Goal: Browse casually

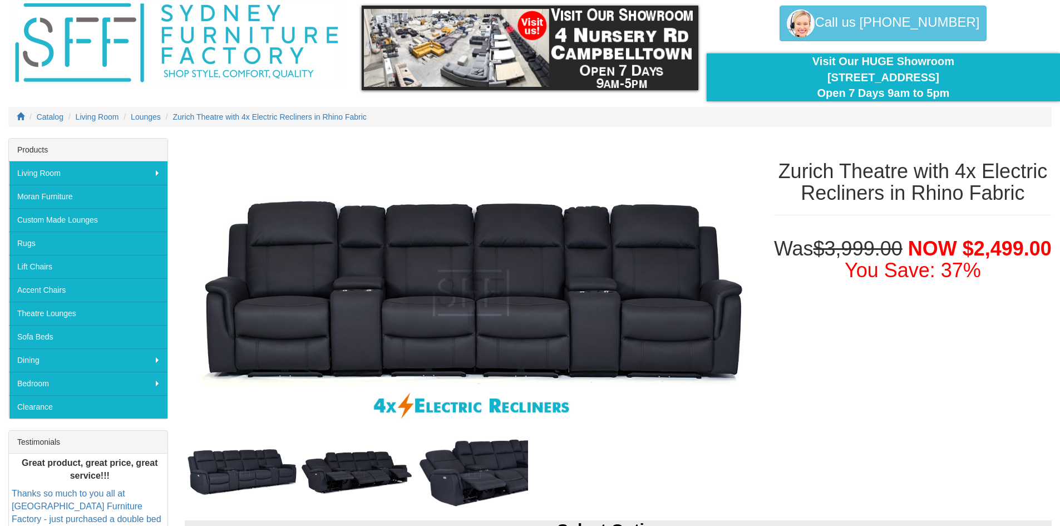
scroll to position [111, 0]
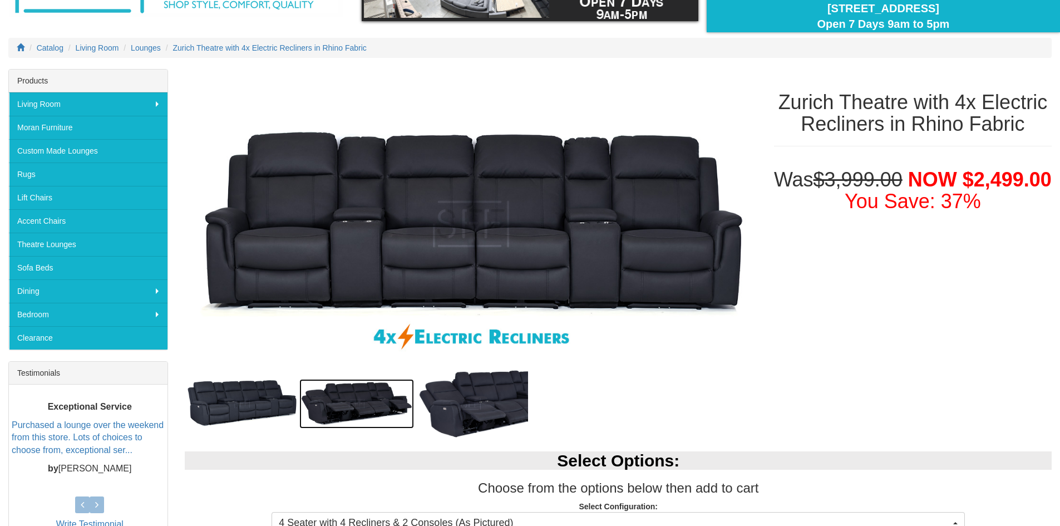
click at [342, 394] on img at bounding box center [356, 404] width 115 height 50
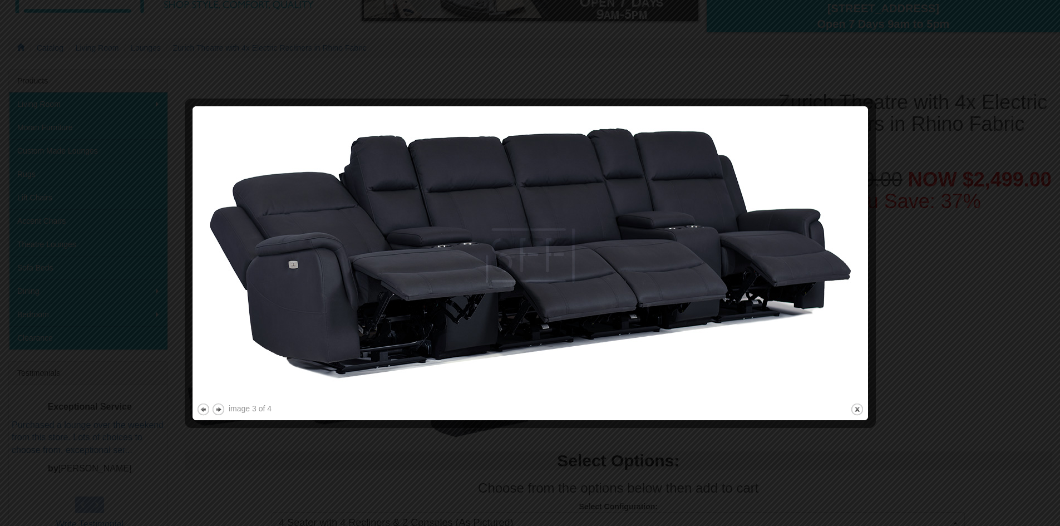
click at [760, 324] on img at bounding box center [530, 255] width 668 height 290
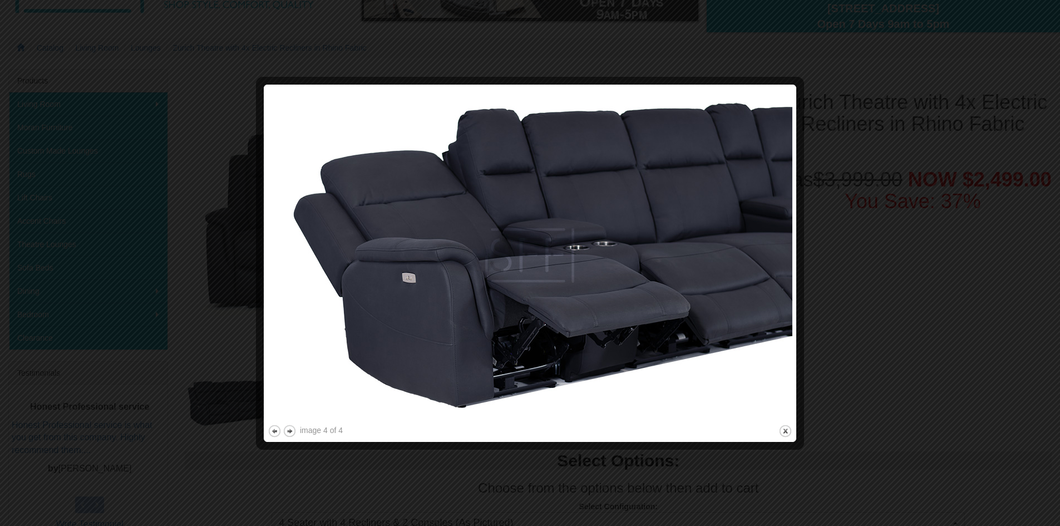
click at [742, 295] on img at bounding box center [530, 255] width 525 height 334
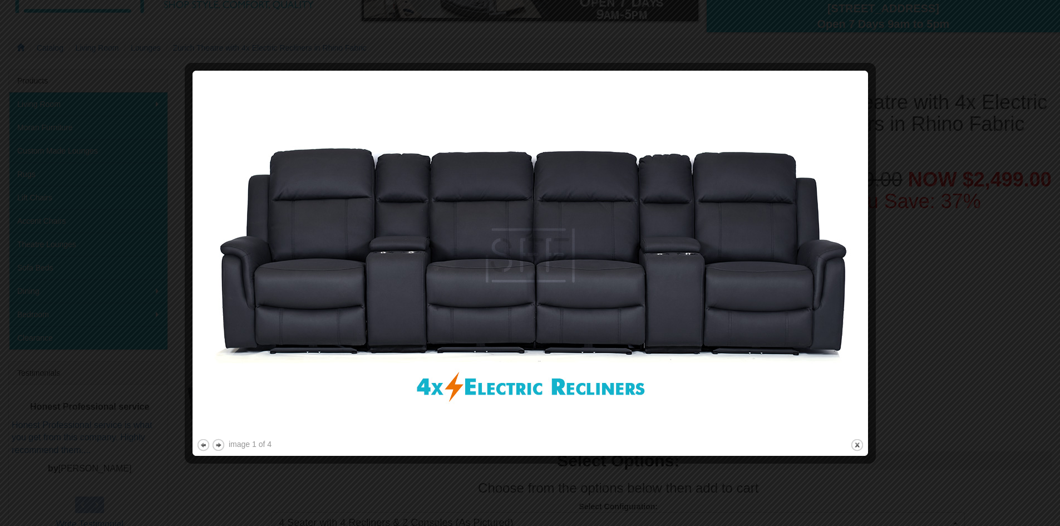
click at [744, 293] on img at bounding box center [530, 256] width 668 height 362
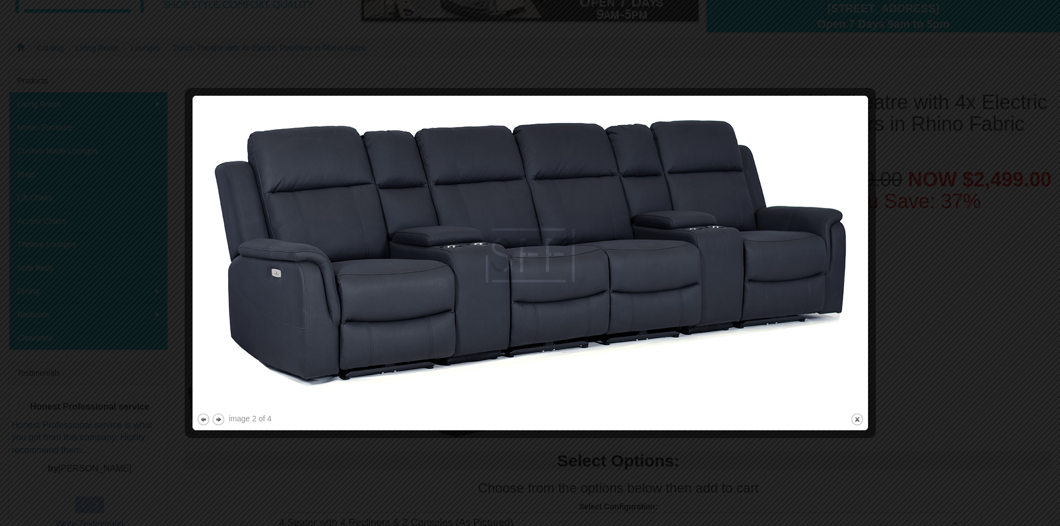
click at [744, 293] on img at bounding box center [530, 255] width 668 height 311
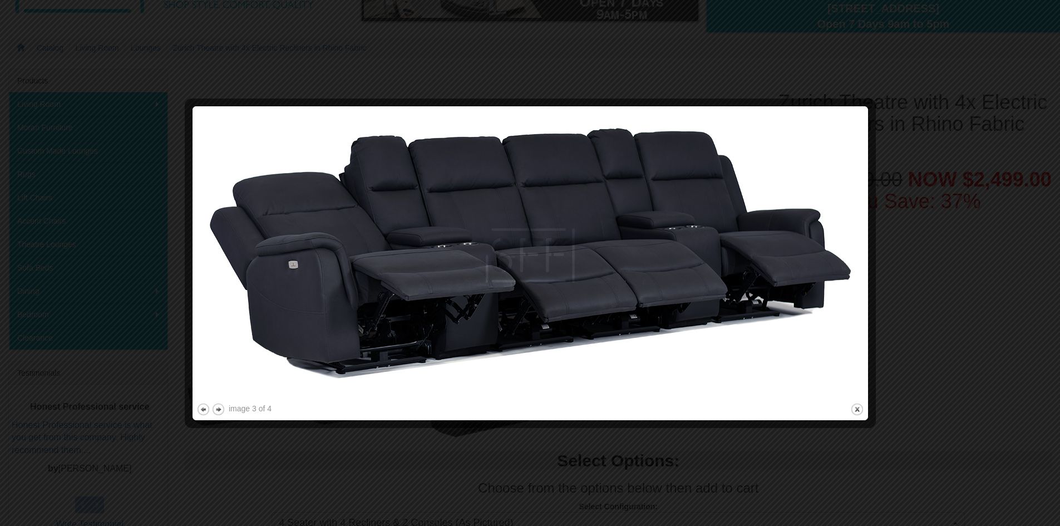
click at [744, 293] on img at bounding box center [530, 255] width 668 height 290
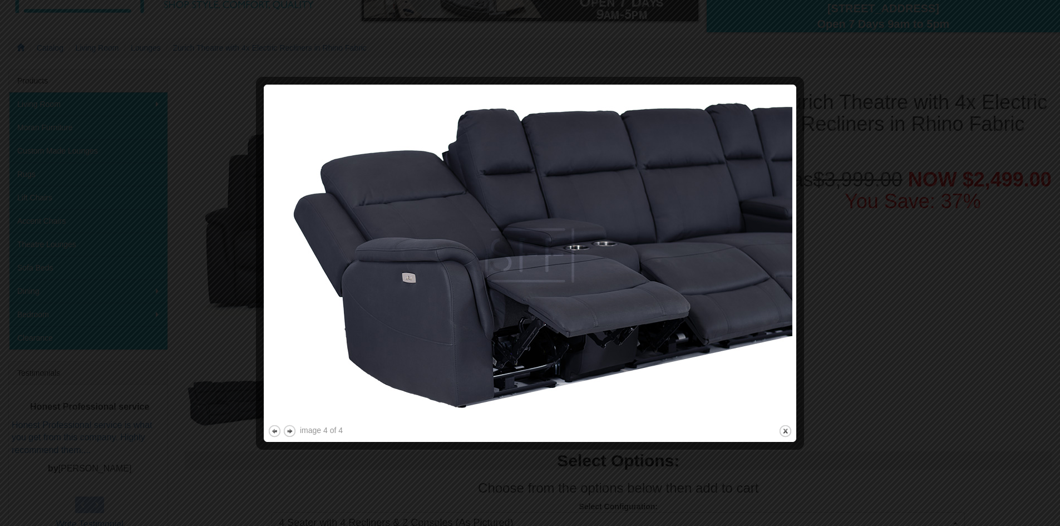
click at [744, 293] on img at bounding box center [530, 255] width 525 height 334
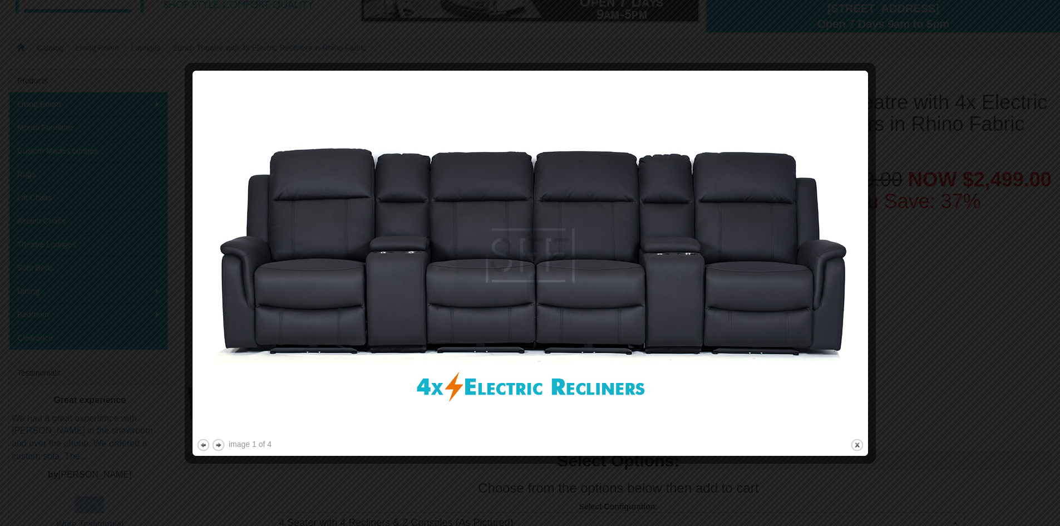
click at [773, 286] on img at bounding box center [530, 256] width 668 height 362
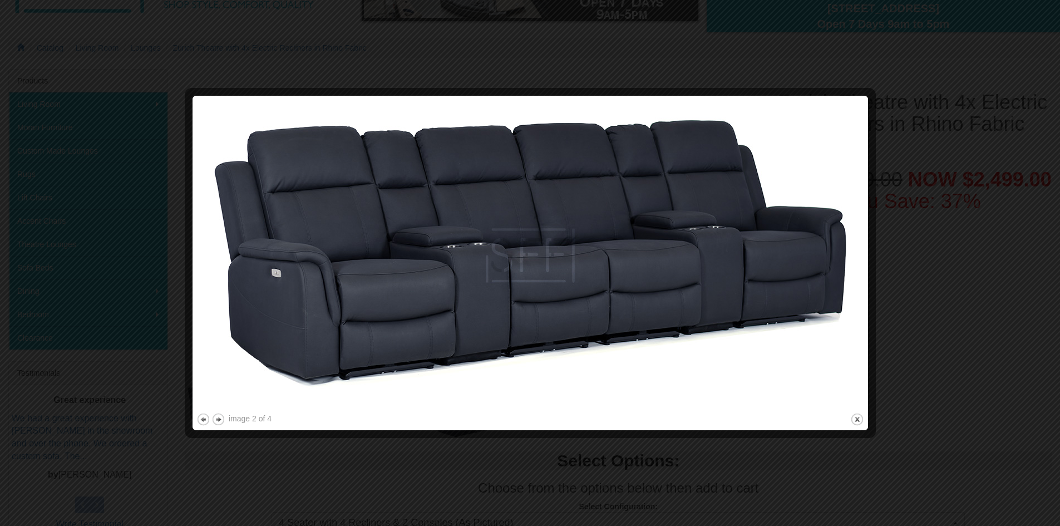
click at [773, 286] on img at bounding box center [530, 255] width 668 height 311
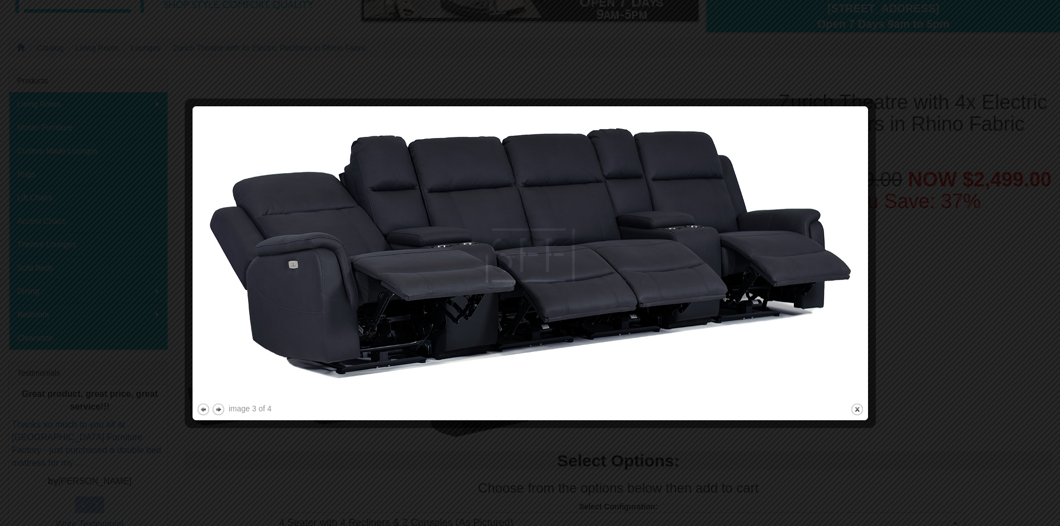
click at [773, 286] on img at bounding box center [530, 255] width 668 height 290
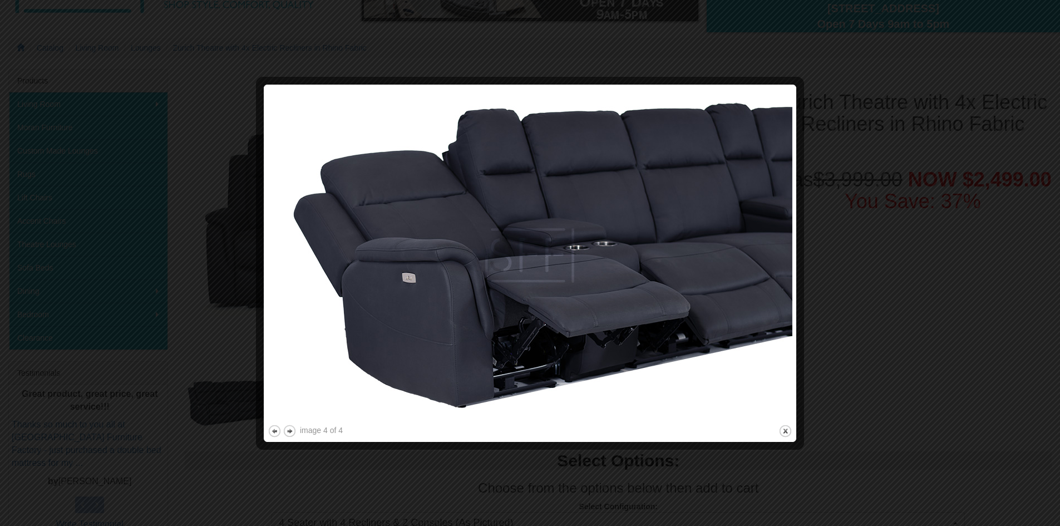
click at [773, 286] on img at bounding box center [530, 255] width 525 height 334
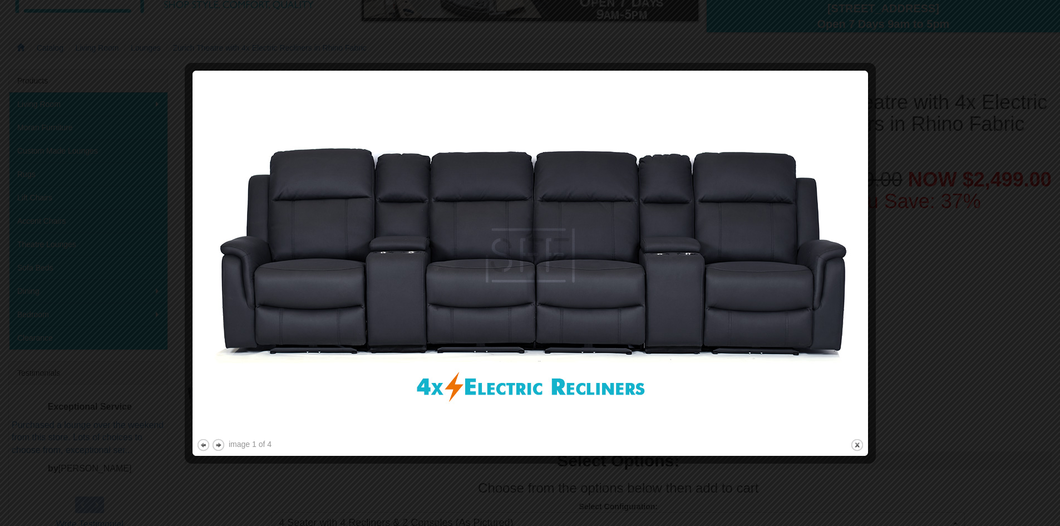
click at [929, 115] on div at bounding box center [530, 263] width 1060 height 526
